Goal: Task Accomplishment & Management: Use online tool/utility

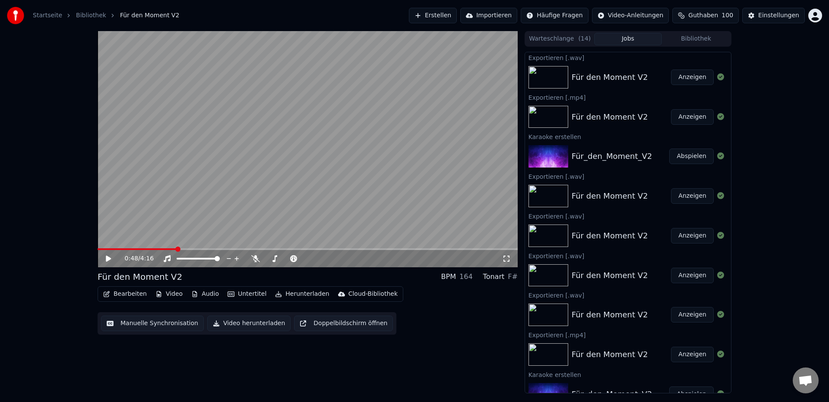
click at [176, 249] on span at bounding box center [137, 249] width 79 height 2
click at [155, 251] on div "0:48 / 4:16" at bounding box center [308, 258] width 420 height 17
click at [154, 250] on div "0:48 / 4:16" at bounding box center [308, 258] width 420 height 17
click at [110, 259] on icon at bounding box center [108, 259] width 5 height 6
click at [257, 257] on icon at bounding box center [255, 258] width 9 height 7
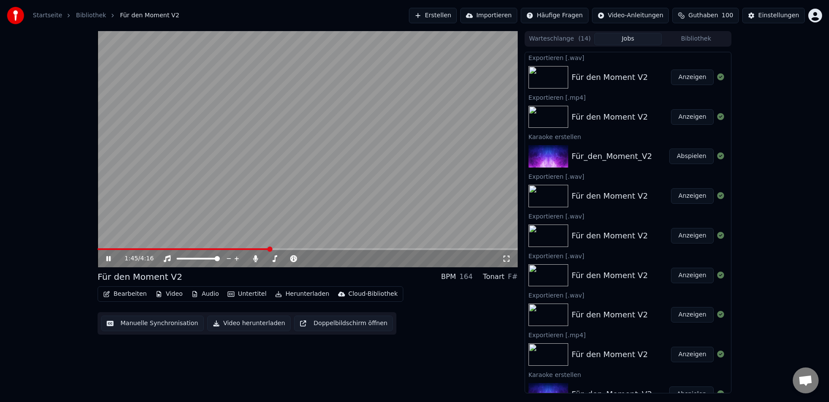
click at [270, 249] on span at bounding box center [308, 249] width 420 height 2
click at [111, 259] on icon at bounding box center [115, 258] width 20 height 7
click at [254, 258] on icon at bounding box center [255, 258] width 5 height 7
click at [119, 295] on button "Bearbeiten" at bounding box center [125, 294] width 51 height 12
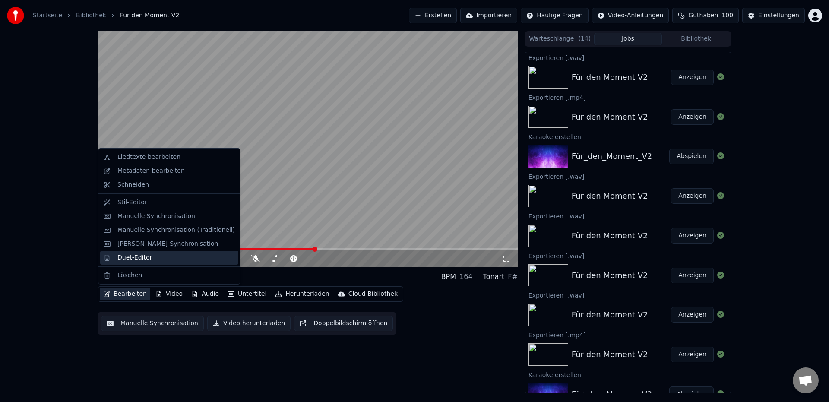
click at [136, 263] on div "Duet-Editor" at bounding box center [169, 258] width 138 height 14
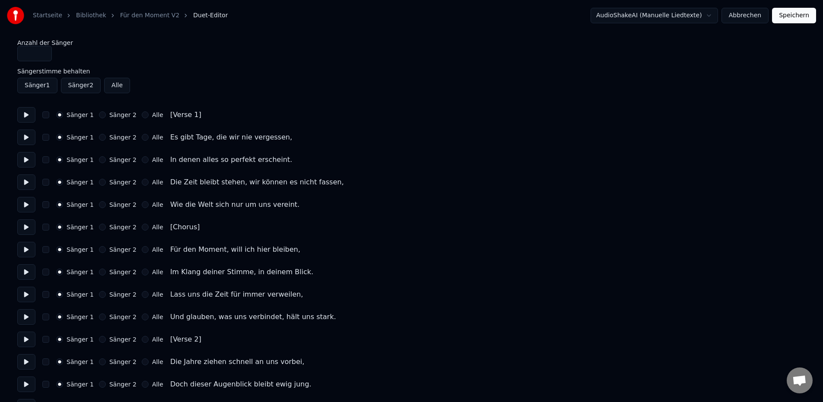
click at [102, 116] on button "Sänger 2" at bounding box center [102, 114] width 7 height 7
click at [29, 117] on button at bounding box center [26, 115] width 18 height 16
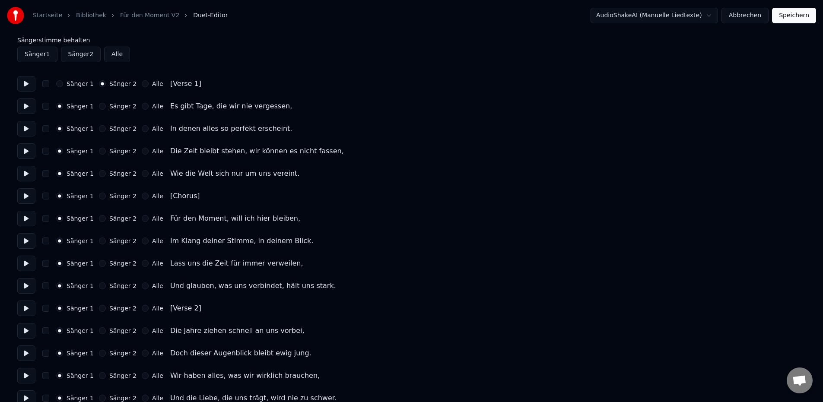
scroll to position [33, 0]
click at [29, 308] on button at bounding box center [26, 307] width 18 height 16
click at [27, 307] on button at bounding box center [26, 307] width 18 height 16
click at [28, 286] on button at bounding box center [26, 284] width 18 height 16
click at [25, 307] on button at bounding box center [26, 307] width 18 height 16
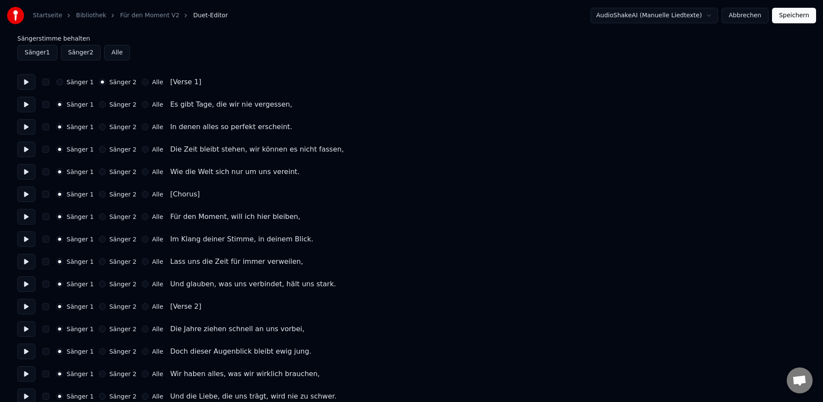
click at [25, 328] on button at bounding box center [26, 329] width 18 height 16
click at [31, 329] on button at bounding box center [26, 329] width 18 height 16
click at [100, 310] on button "Sänger 2" at bounding box center [102, 306] width 7 height 7
click at [29, 309] on button at bounding box center [26, 307] width 18 height 16
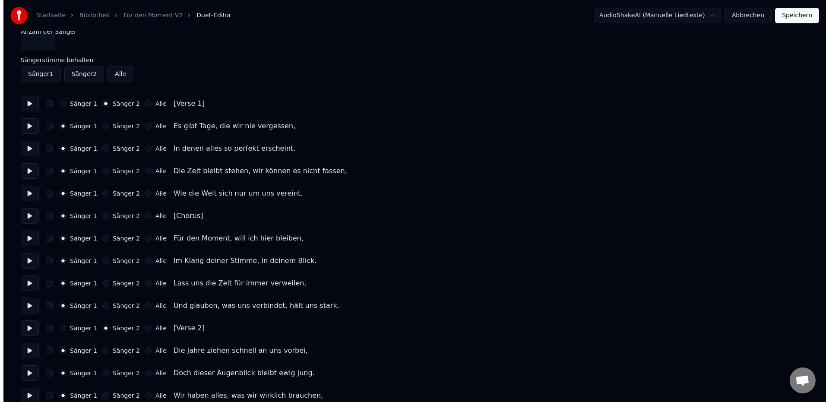
scroll to position [0, 0]
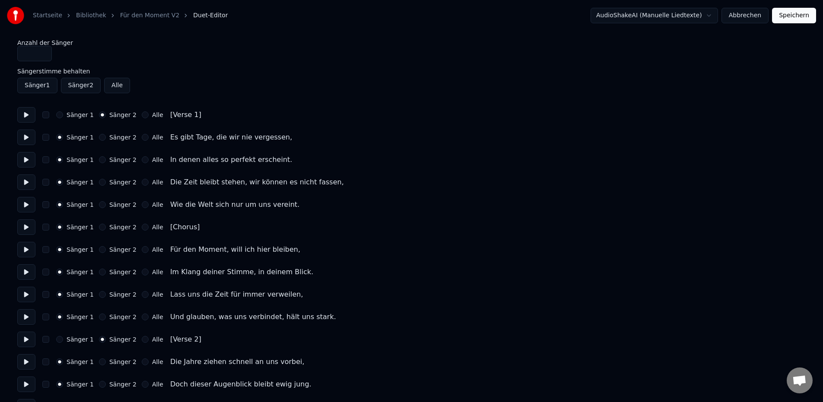
click at [786, 18] on button "Speichern" at bounding box center [794, 16] width 44 height 16
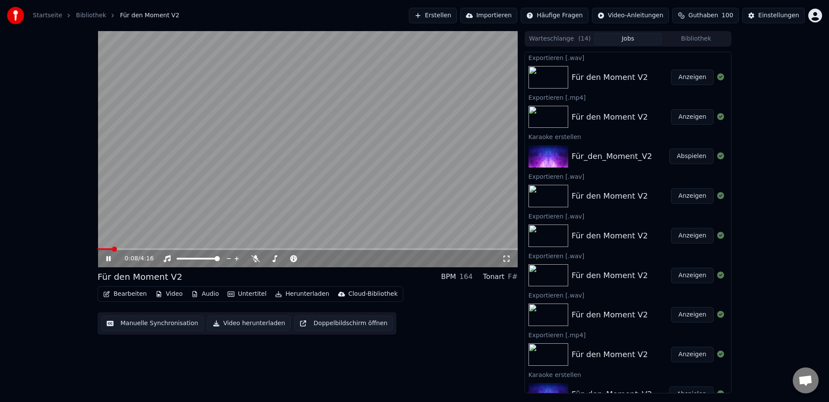
click at [255, 262] on div "0:08 / 4:16" at bounding box center [314, 258] width 378 height 9
click at [255, 259] on icon at bounding box center [255, 258] width 9 height 7
click at [255, 259] on icon at bounding box center [255, 258] width 5 height 7
click at [255, 258] on icon at bounding box center [255, 258] width 9 height 7
click at [101, 249] on span at bounding box center [125, 249] width 55 height 2
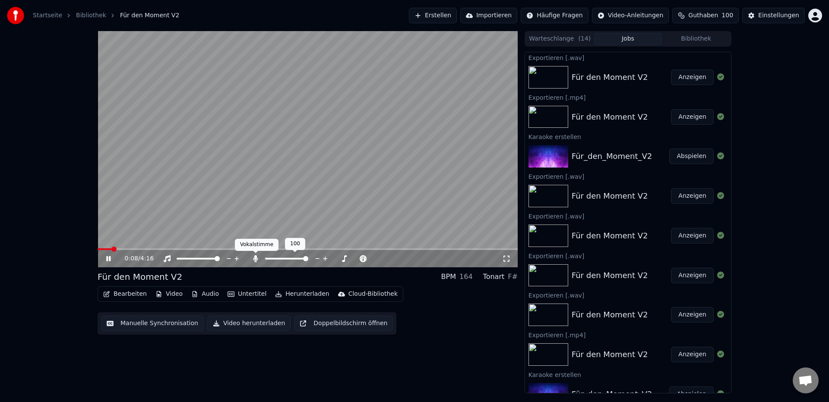
click at [257, 261] on icon at bounding box center [255, 258] width 9 height 7
click at [257, 260] on icon at bounding box center [255, 258] width 5 height 7
click at [213, 294] on button "Audio" at bounding box center [205, 294] width 35 height 12
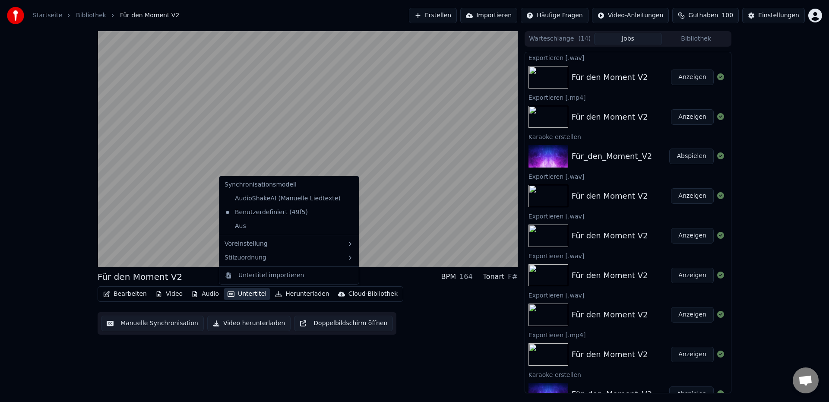
click at [261, 358] on div "Für den Moment V2 BPM 164 Tonart F# Bearbeiten Video Audio Untertitel Herunterl…" at bounding box center [308, 212] width 420 height 362
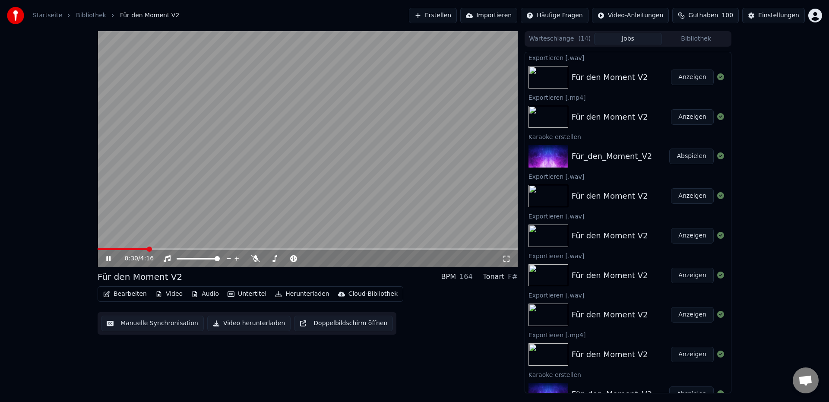
click at [108, 259] on icon at bounding box center [115, 258] width 20 height 7
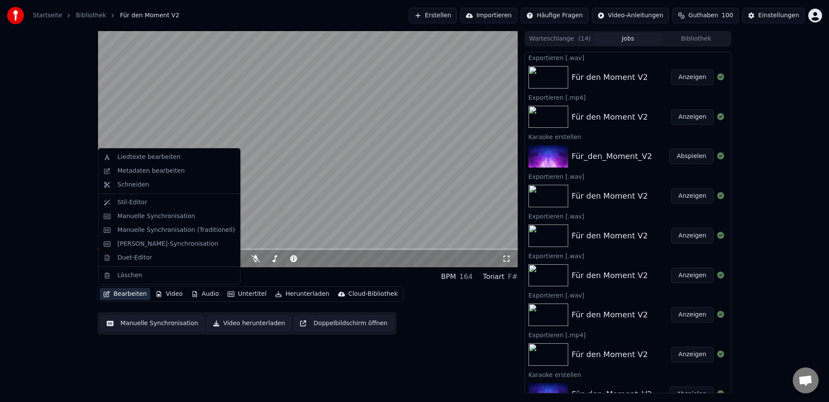
click at [122, 295] on button "Bearbeiten" at bounding box center [125, 294] width 51 height 12
click at [136, 260] on div "Duet-Editor" at bounding box center [134, 258] width 35 height 9
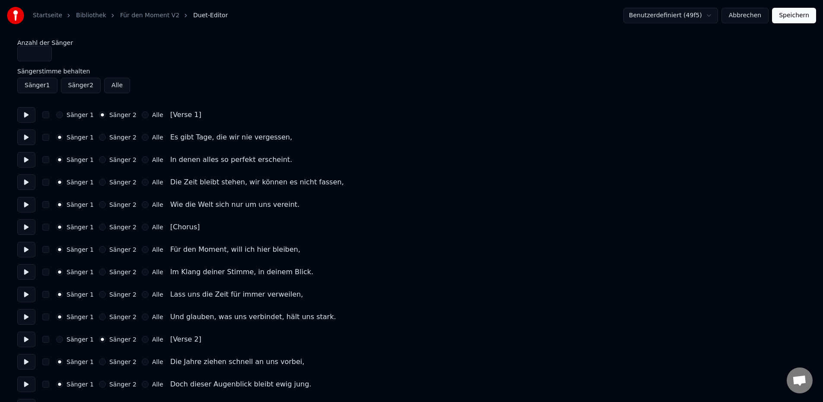
click at [81, 87] on button "Sänger 2" at bounding box center [81, 86] width 40 height 16
click at [787, 19] on button "Speichern" at bounding box center [794, 16] width 44 height 16
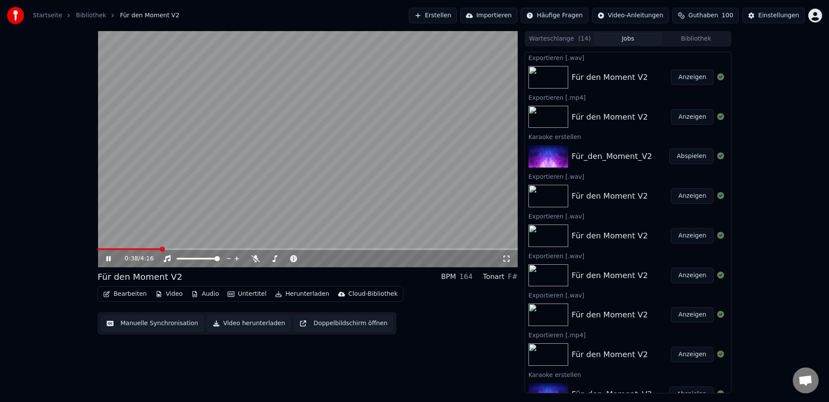
click at [110, 260] on icon at bounding box center [108, 258] width 4 height 5
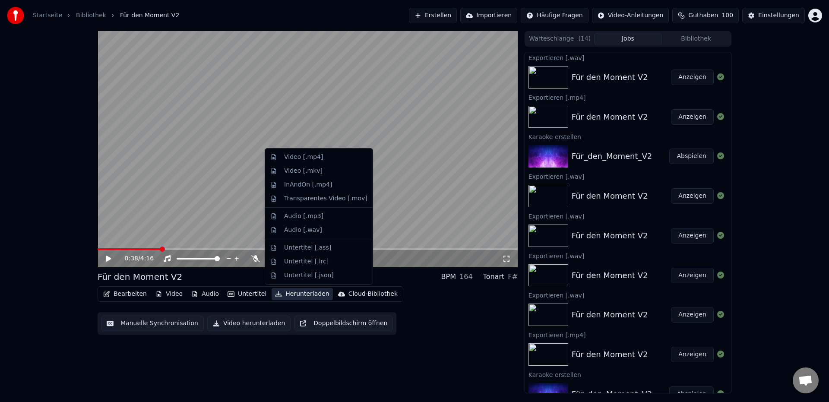
click at [286, 295] on button "Herunterladen" at bounding box center [302, 294] width 61 height 12
click at [295, 230] on div "Audio [.wav]" at bounding box center [303, 230] width 38 height 9
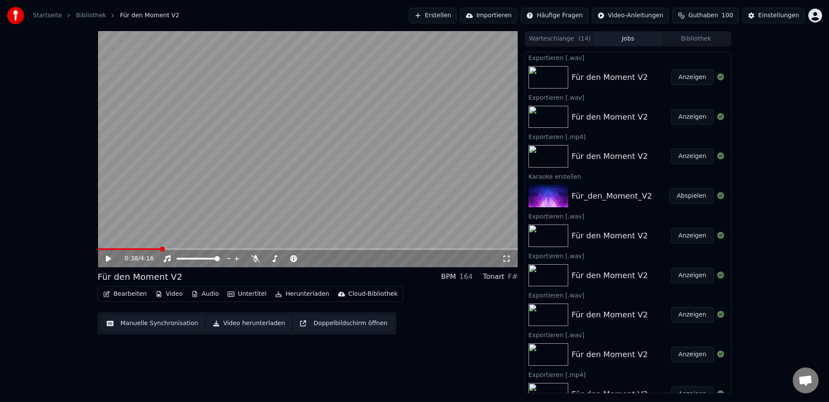
click at [677, 79] on button "Anzeigen" at bounding box center [692, 78] width 43 height 16
